Goal: Task Accomplishment & Management: Use online tool/utility

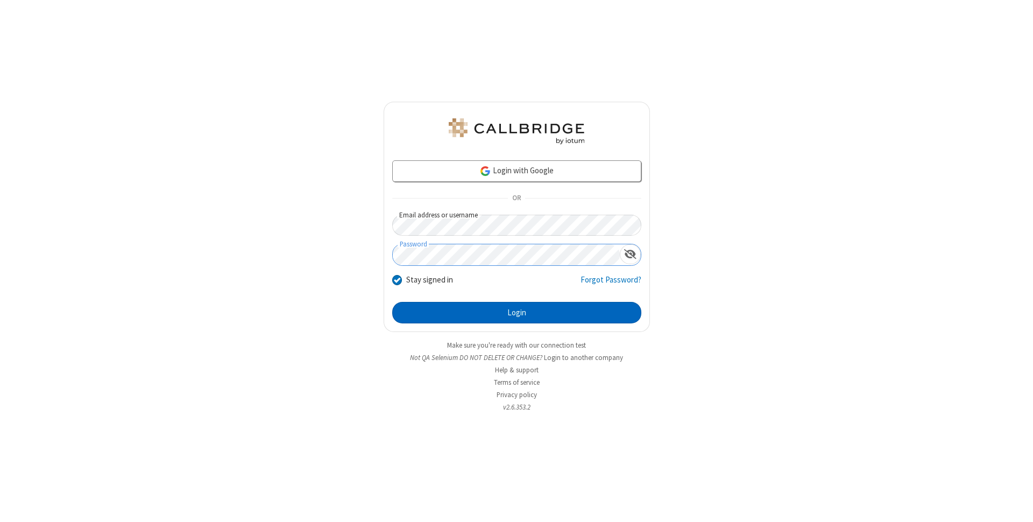
click at [516, 313] on button "Login" at bounding box center [516, 313] width 249 height 22
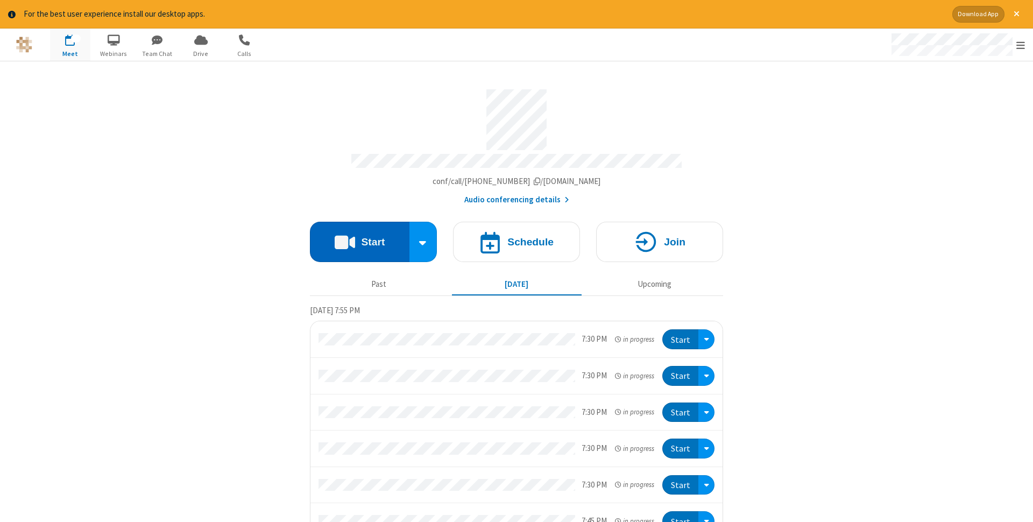
click at [359, 238] on button "Start" at bounding box center [360, 242] width 100 height 40
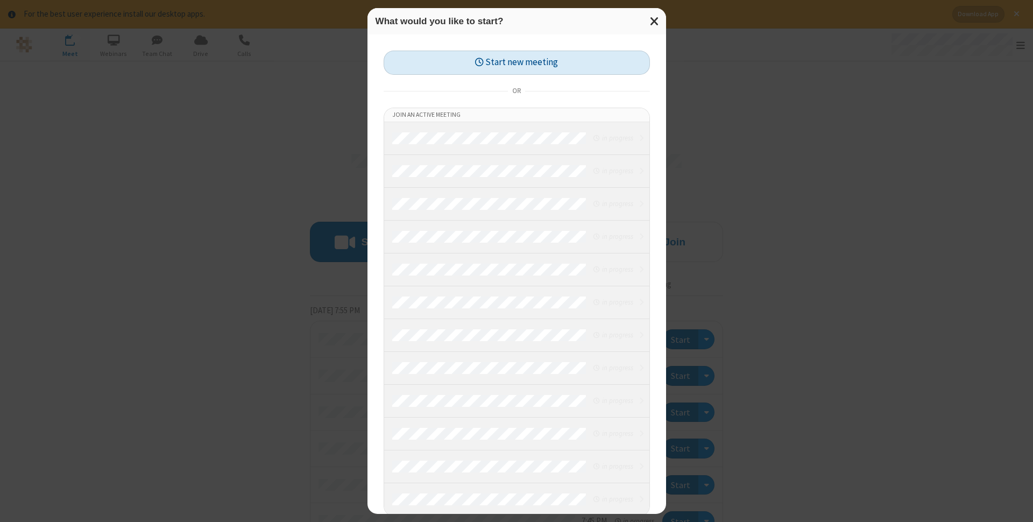
click at [516, 62] on button "Start new meeting" at bounding box center [517, 63] width 266 height 24
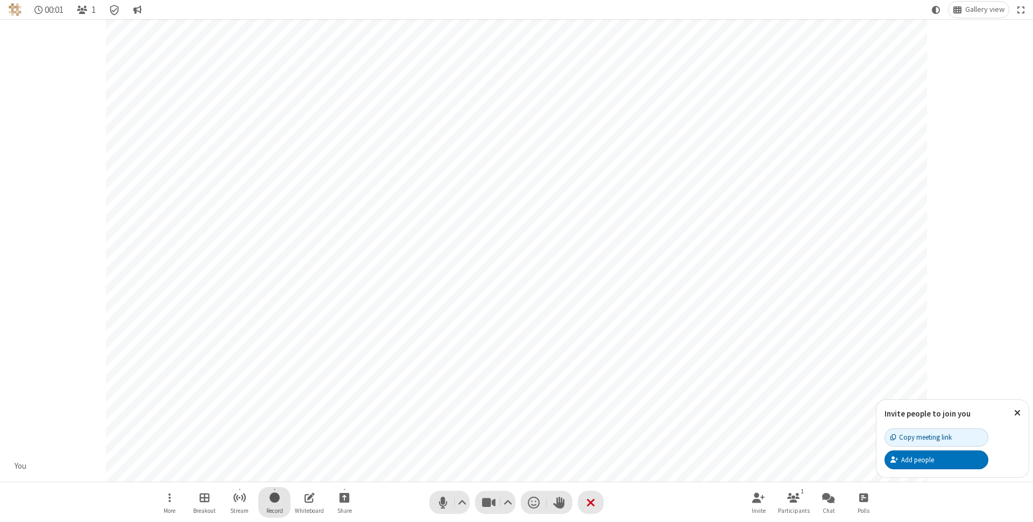
click at [274, 502] on span "Start recording" at bounding box center [274, 497] width 10 height 13
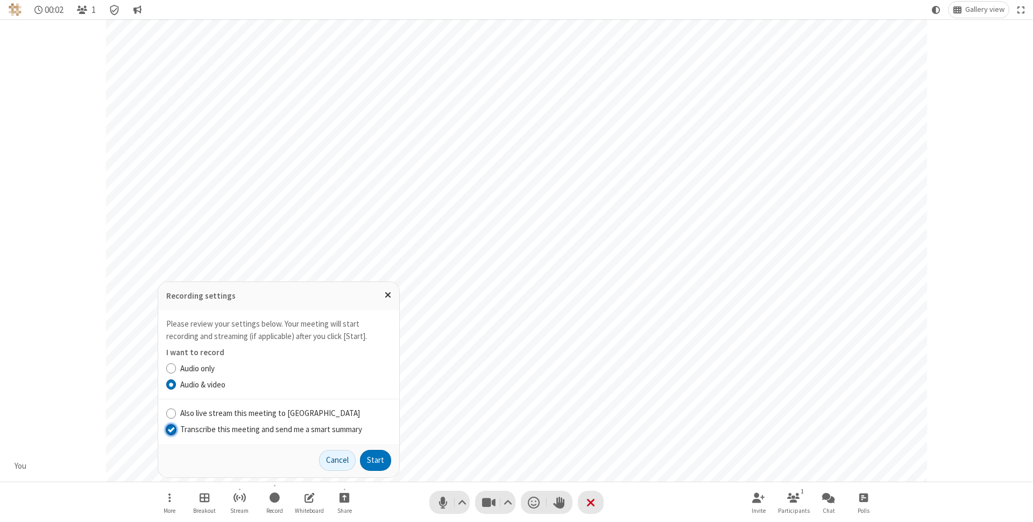
click at [171, 429] on input "Transcribe this meeting and send me a smart summary" at bounding box center [171, 428] width 10 height 11
click at [285, 384] on label "Audio & video" at bounding box center [285, 385] width 211 height 12
click at [176, 384] on input "Audio & video" at bounding box center [171, 384] width 10 height 11
click at [375, 460] on button "Start" at bounding box center [375, 461] width 31 height 22
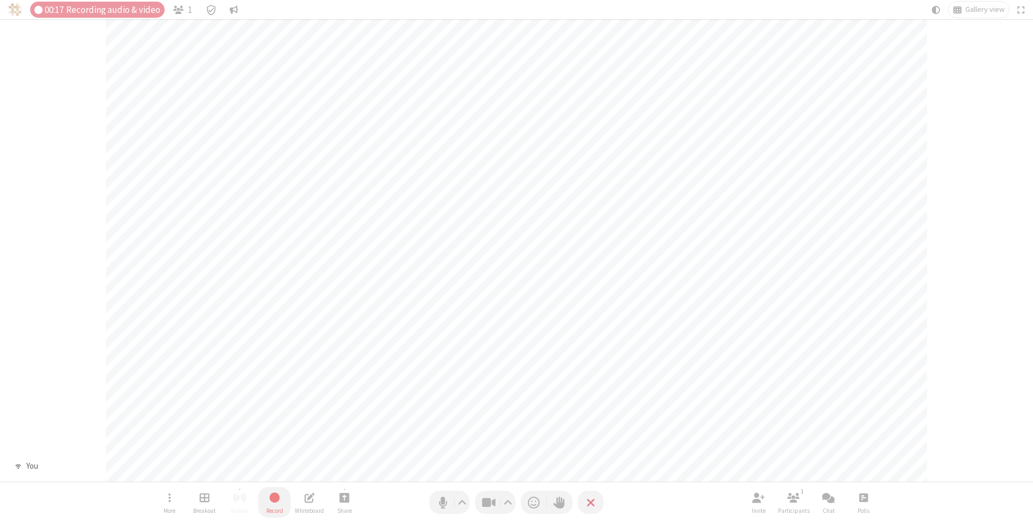
click at [274, 502] on span "Stop recording" at bounding box center [274, 497] width 13 height 15
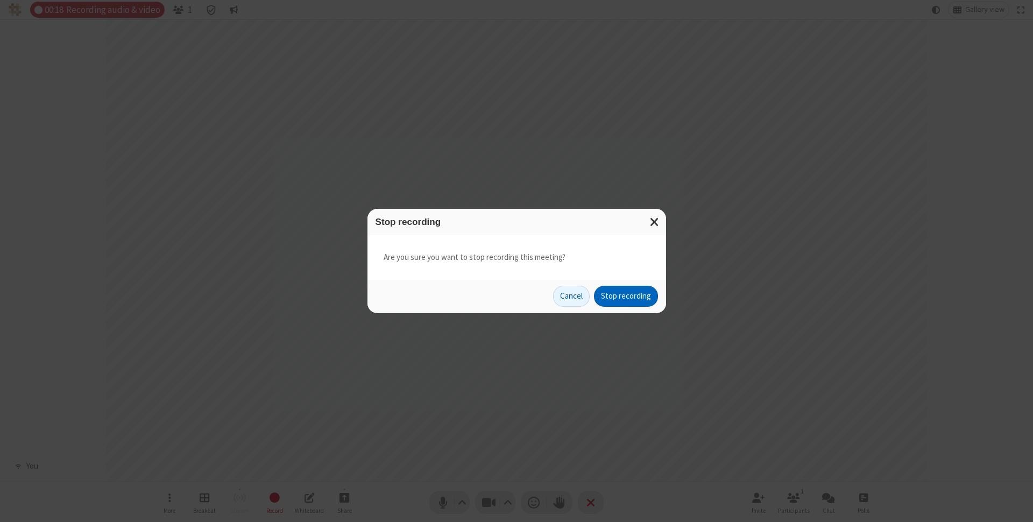
click at [626, 296] on button "Stop recording" at bounding box center [626, 297] width 64 height 22
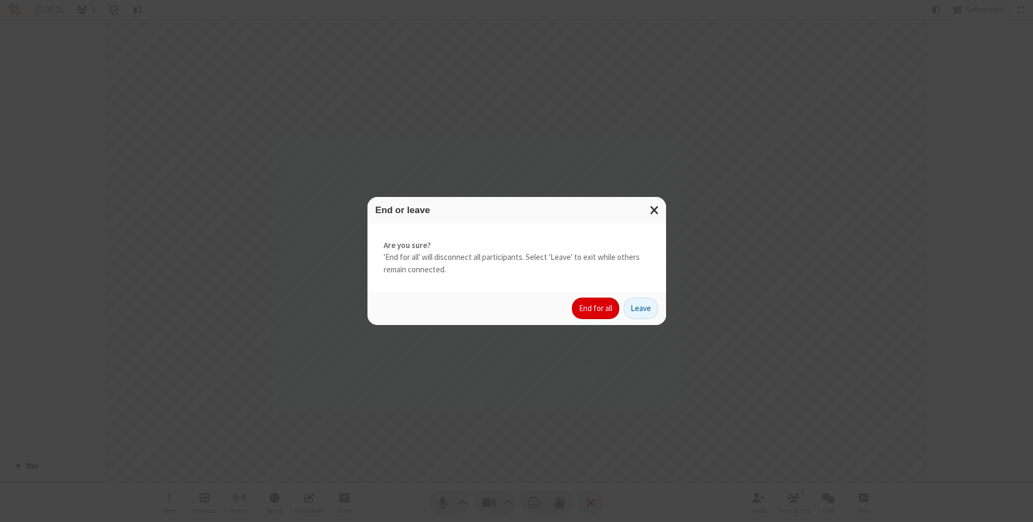
click at [596, 308] on button "End for all" at bounding box center [595, 308] width 47 height 22
